Goal: Information Seeking & Learning: Learn about a topic

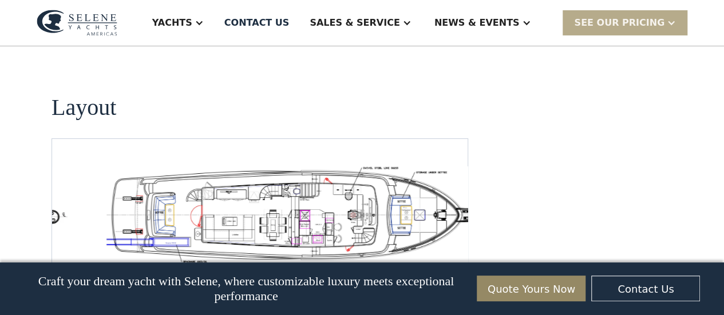
scroll to position [2061, 0]
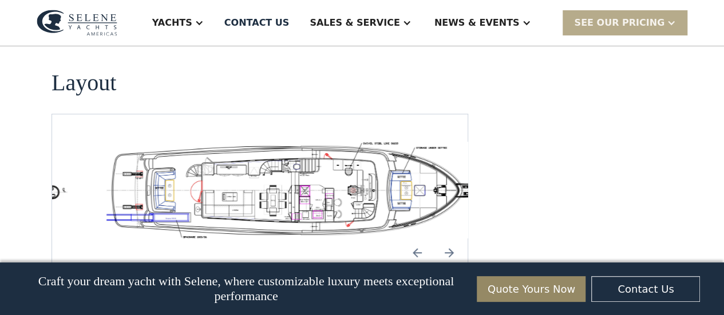
click at [445, 239] on img "Next slide" at bounding box center [449, 252] width 27 height 27
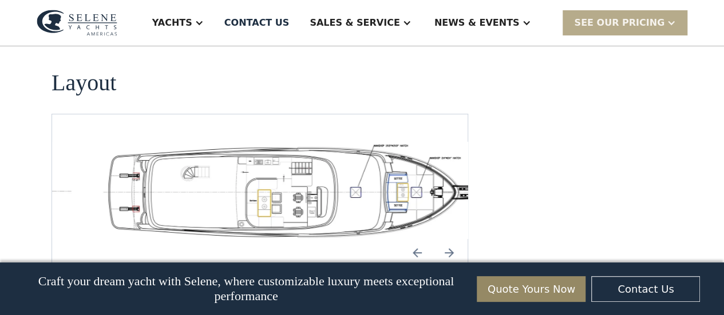
click at [445, 239] on img "Next slide" at bounding box center [449, 252] width 27 height 27
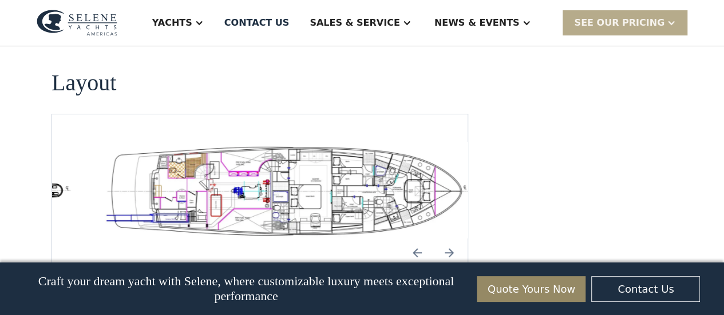
click at [394, 142] on img "open lightbox" at bounding box center [295, 190] width 397 height 97
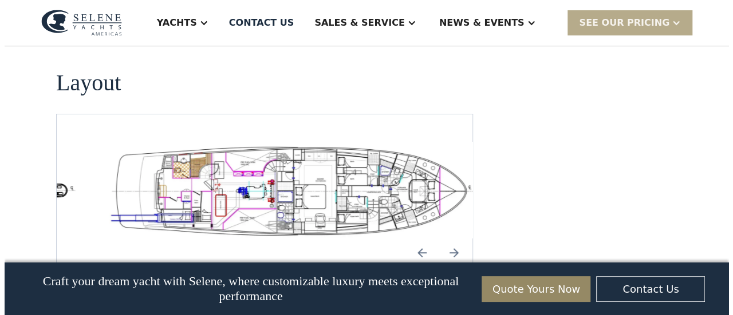
scroll to position [2066, 0]
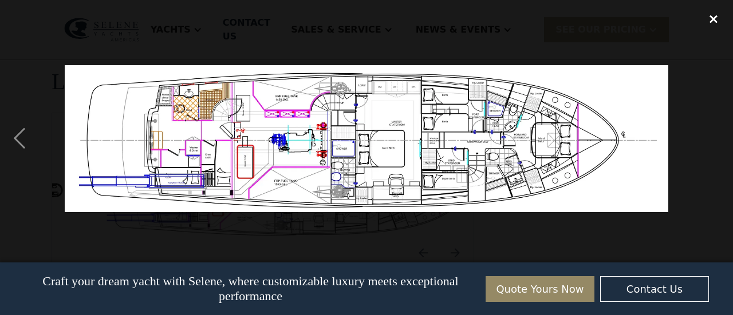
click at [708, 18] on div "close lightbox" at bounding box center [713, 18] width 39 height 25
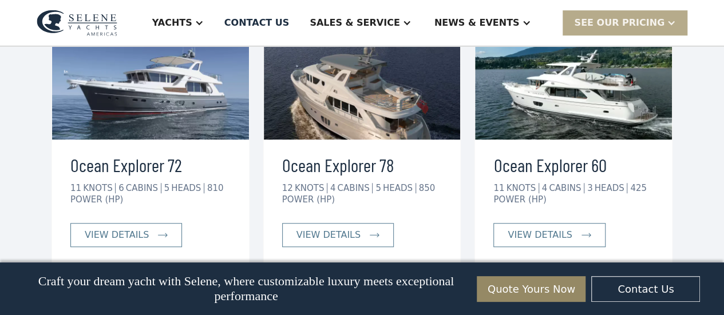
scroll to position [2442, 0]
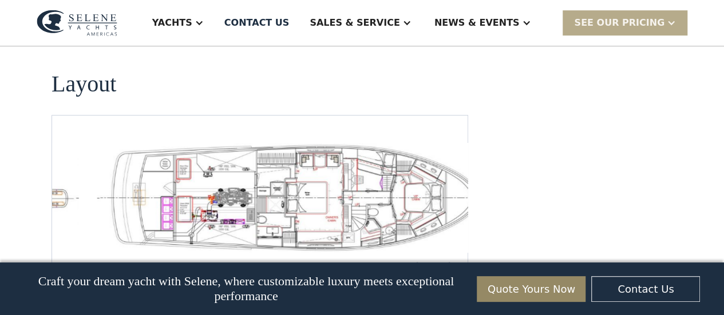
scroll to position [2513, 0]
